Goal: Information Seeking & Learning: Understand process/instructions

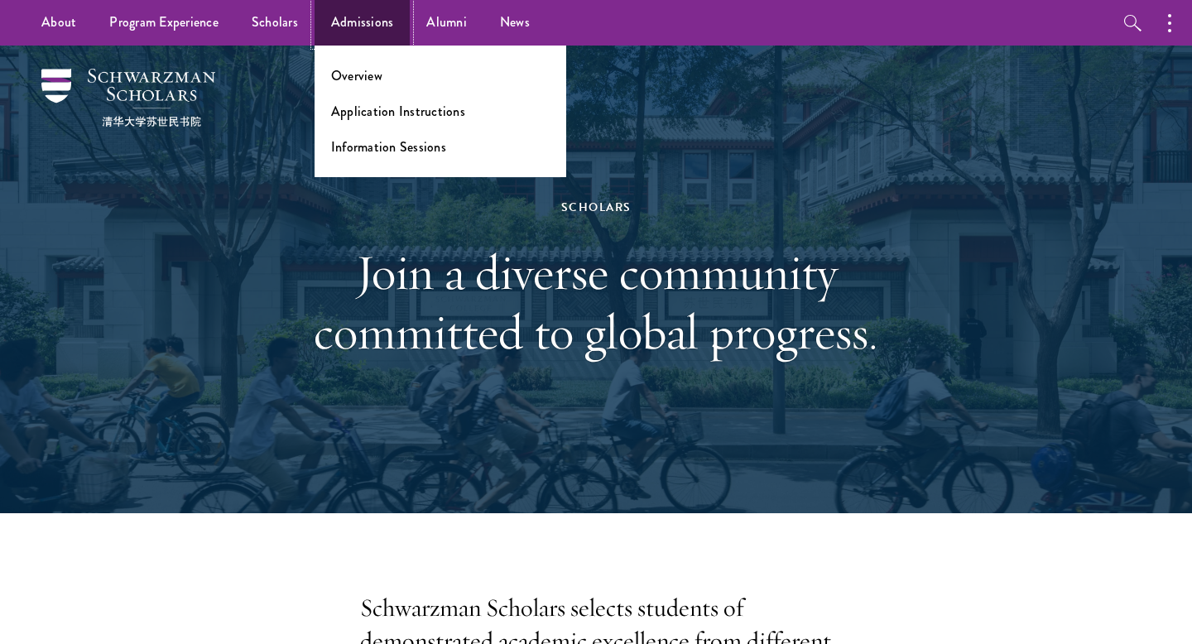
click at [358, 22] on link "Admissions" at bounding box center [363, 23] width 96 height 46
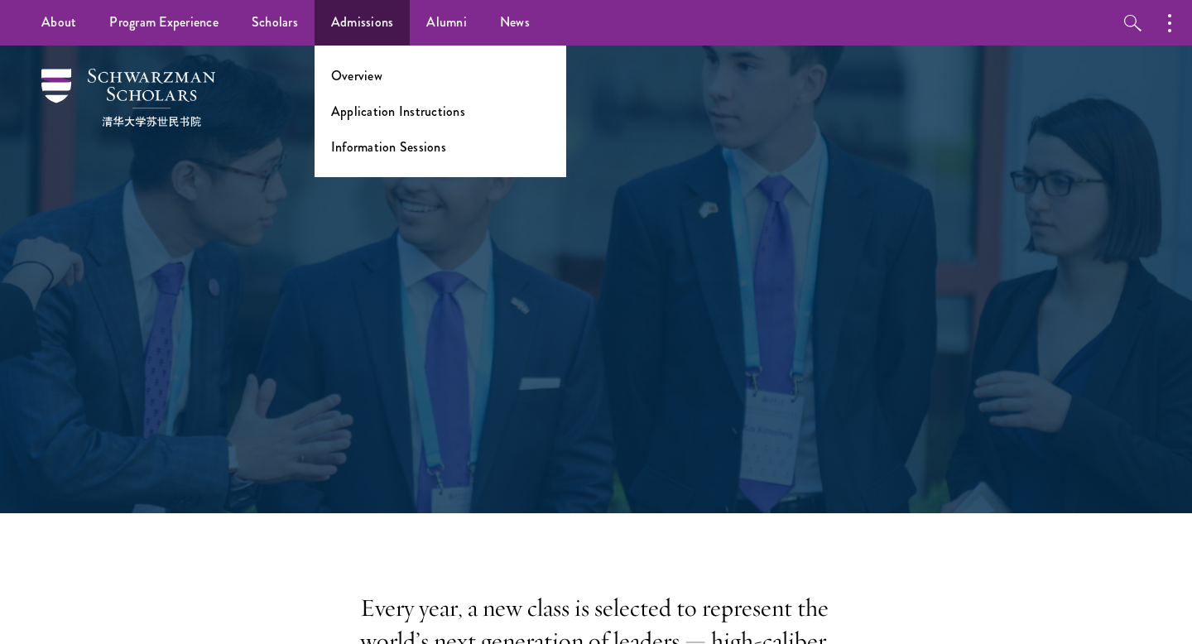
click at [364, 84] on ul "Overview Application Instructions Information Sessions" at bounding box center [441, 112] width 252 height 132
click at [367, 72] on link "Overview" at bounding box center [356, 75] width 51 height 19
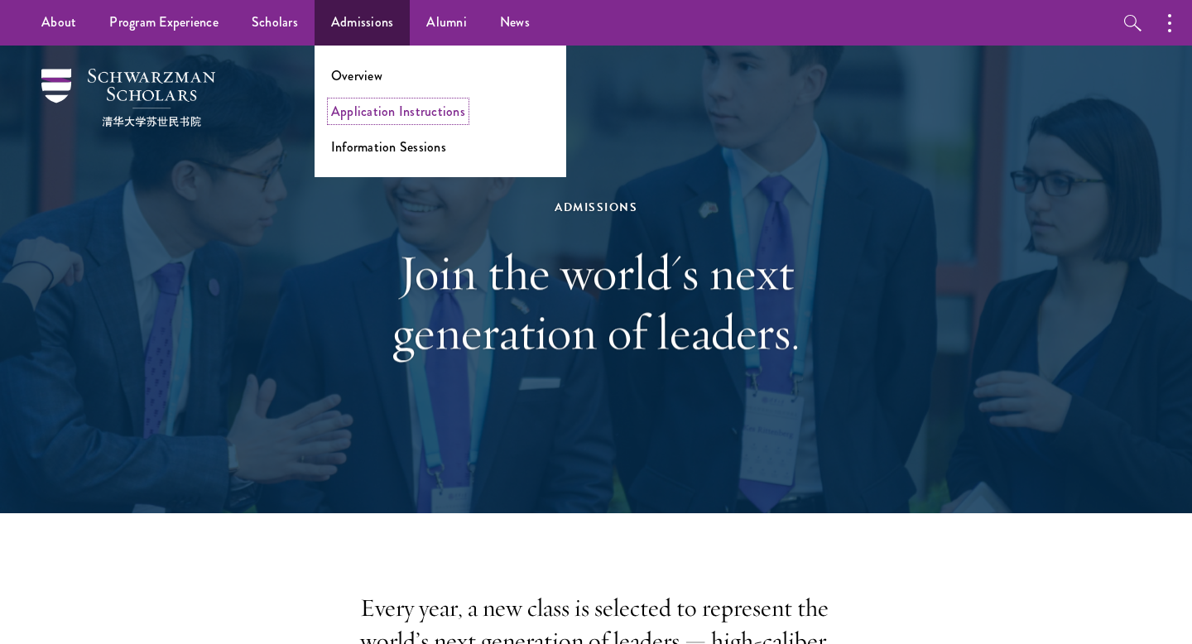
click at [378, 105] on link "Application Instructions" at bounding box center [398, 111] width 134 height 19
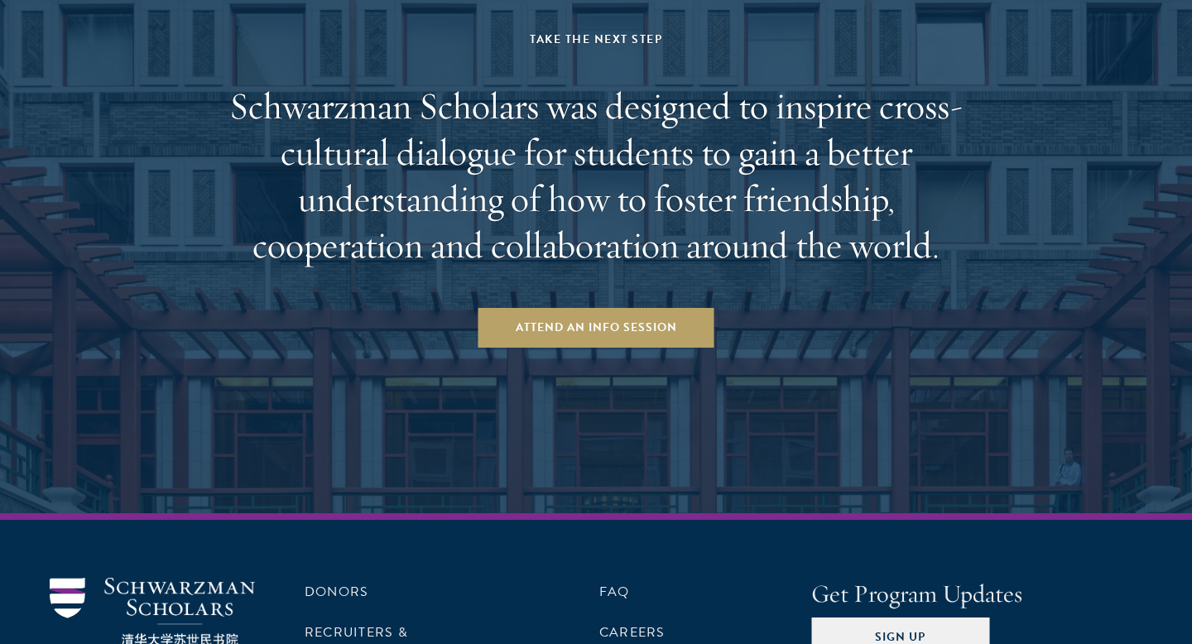
scroll to position [2720, 0]
